Goal: Check status: Check status

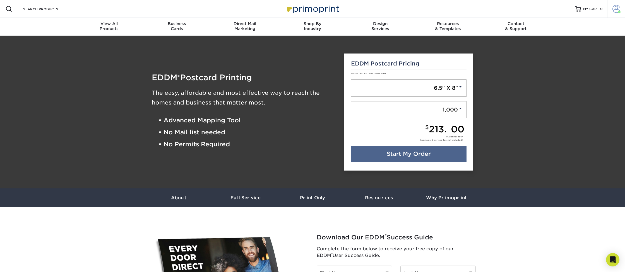
click at [615, 9] on span at bounding box center [616, 9] width 8 height 8
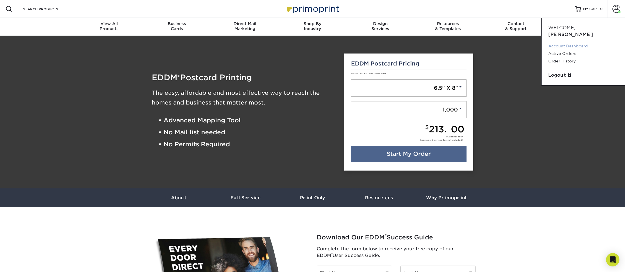
click at [570, 42] on link "Account Dashboard" at bounding box center [583, 46] width 70 height 8
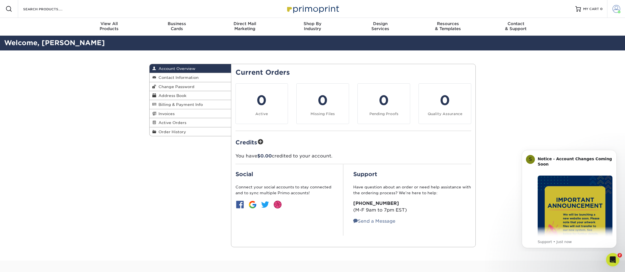
click at [615, 8] on span at bounding box center [616, 9] width 8 height 8
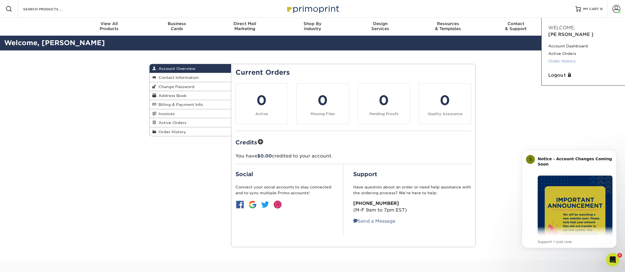
click at [565, 57] on link "Order History" at bounding box center [583, 61] width 70 height 8
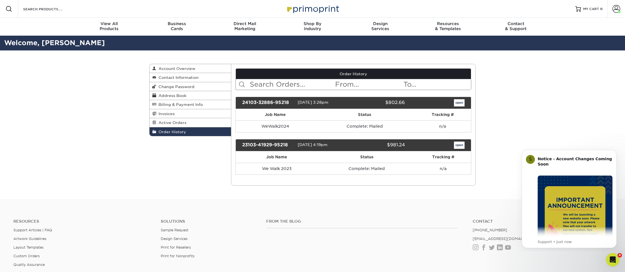
click at [460, 102] on link "open" at bounding box center [459, 102] width 11 height 7
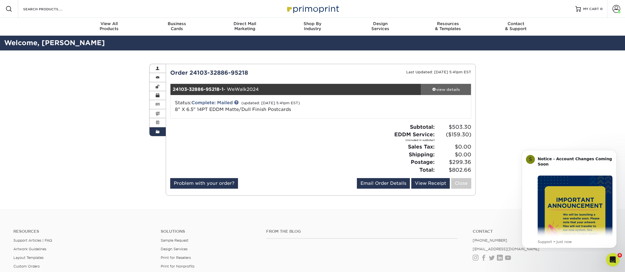
click at [463, 88] on div "view details" at bounding box center [445, 90] width 50 height 6
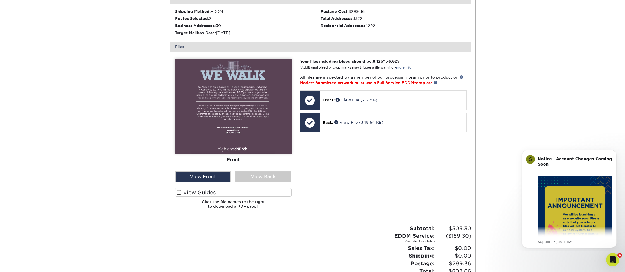
scroll to position [187, 0]
click at [252, 175] on div "View Back" at bounding box center [263, 176] width 56 height 11
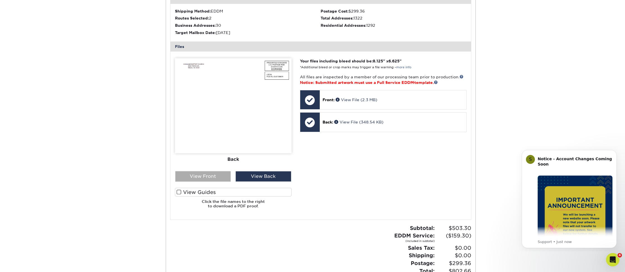
click at [212, 173] on div "View Front" at bounding box center [203, 176] width 56 height 11
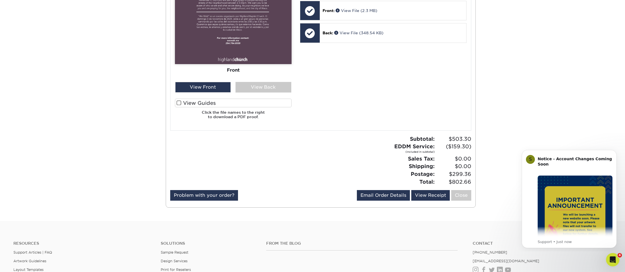
scroll to position [277, 0]
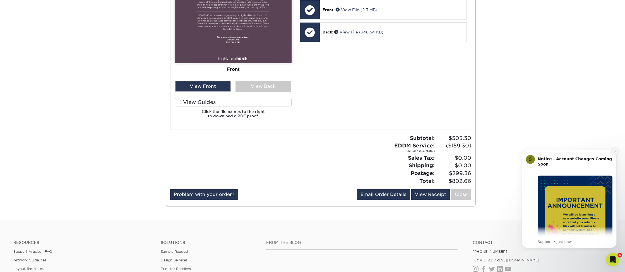
click at [615, 153] on icon "Dismiss notification" at bounding box center [614, 151] width 3 height 3
